Goal: Navigation & Orientation: Go to known website

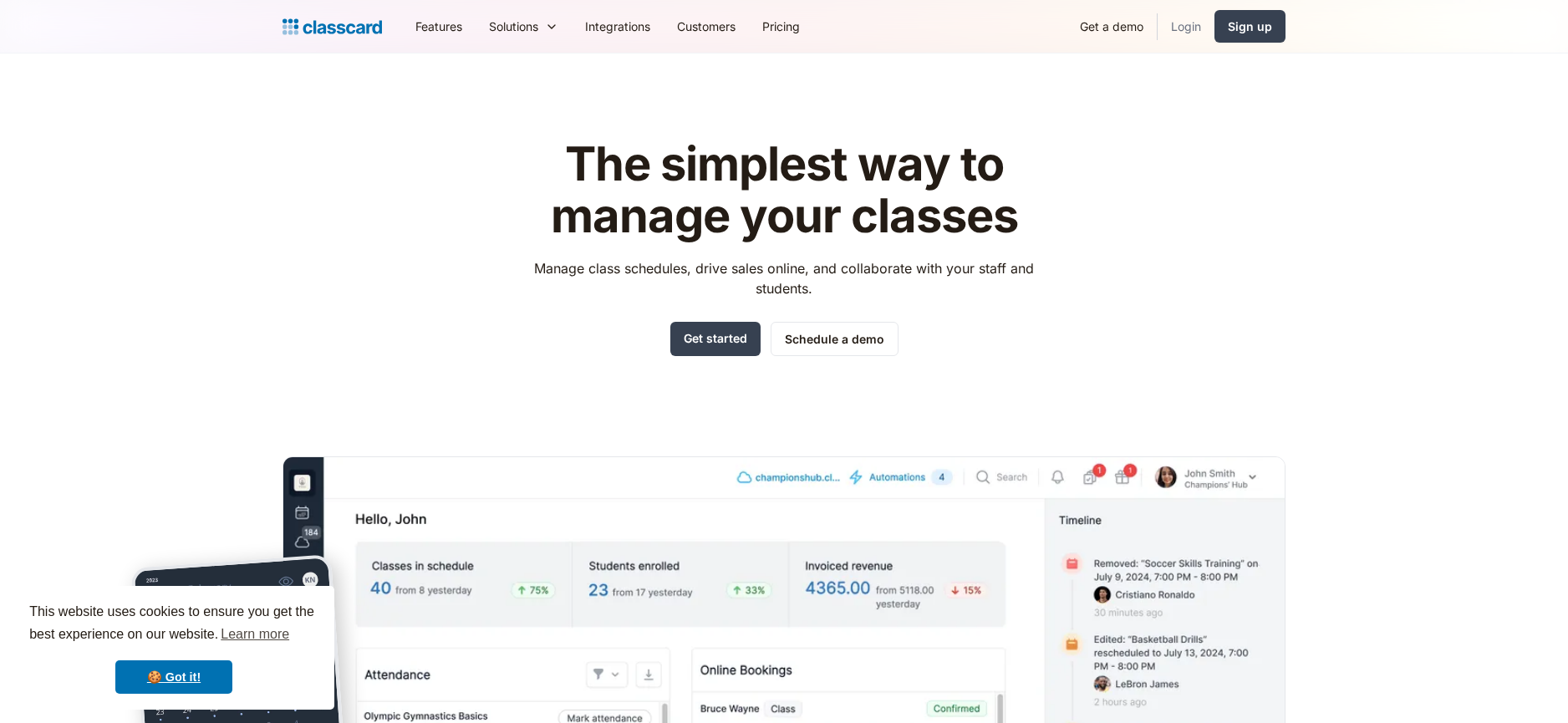
click at [1173, 25] on link "Login" at bounding box center [1186, 26] width 56 height 37
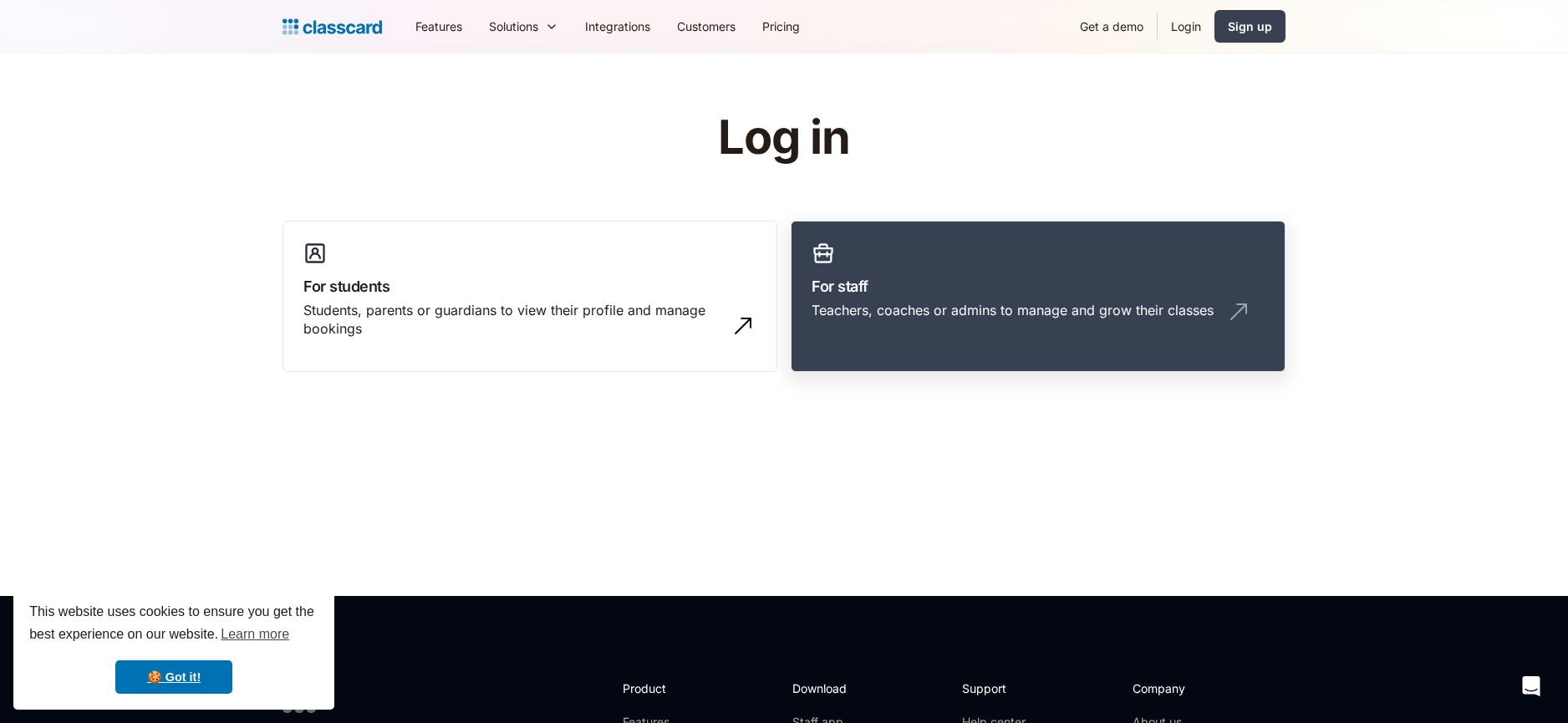
click at [941, 295] on h3 "For staff" at bounding box center [1038, 286] width 453 height 23
